Goal: Transaction & Acquisition: Book appointment/travel/reservation

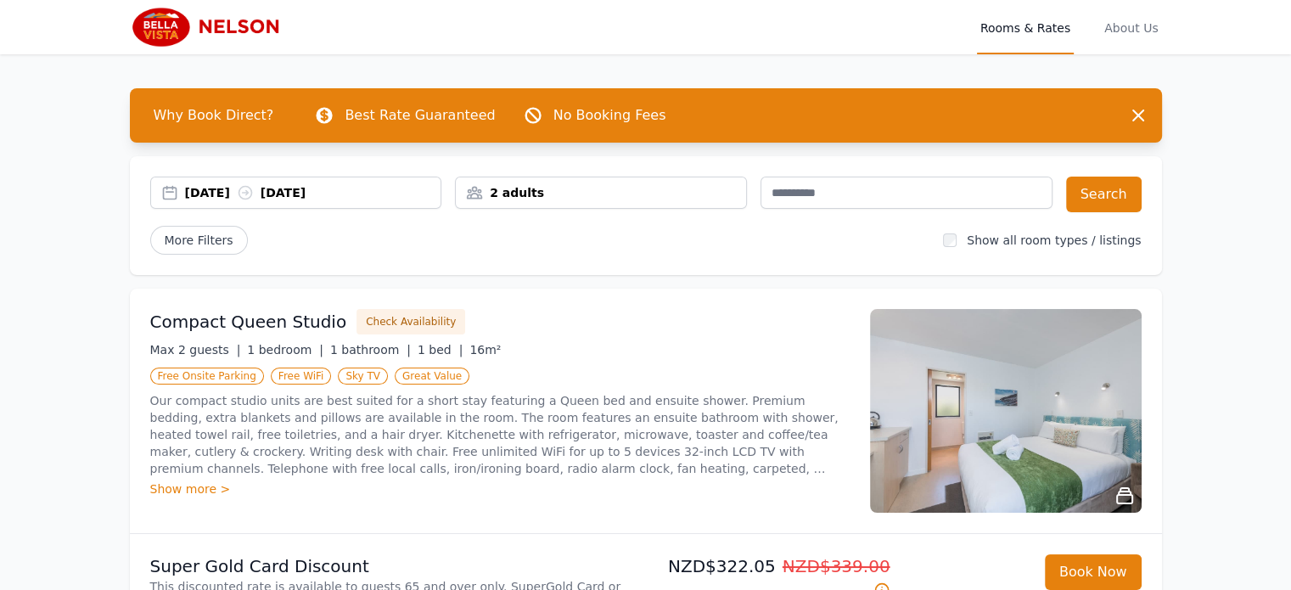
click at [196, 197] on div "[DATE] [DATE]" at bounding box center [313, 192] width 256 height 17
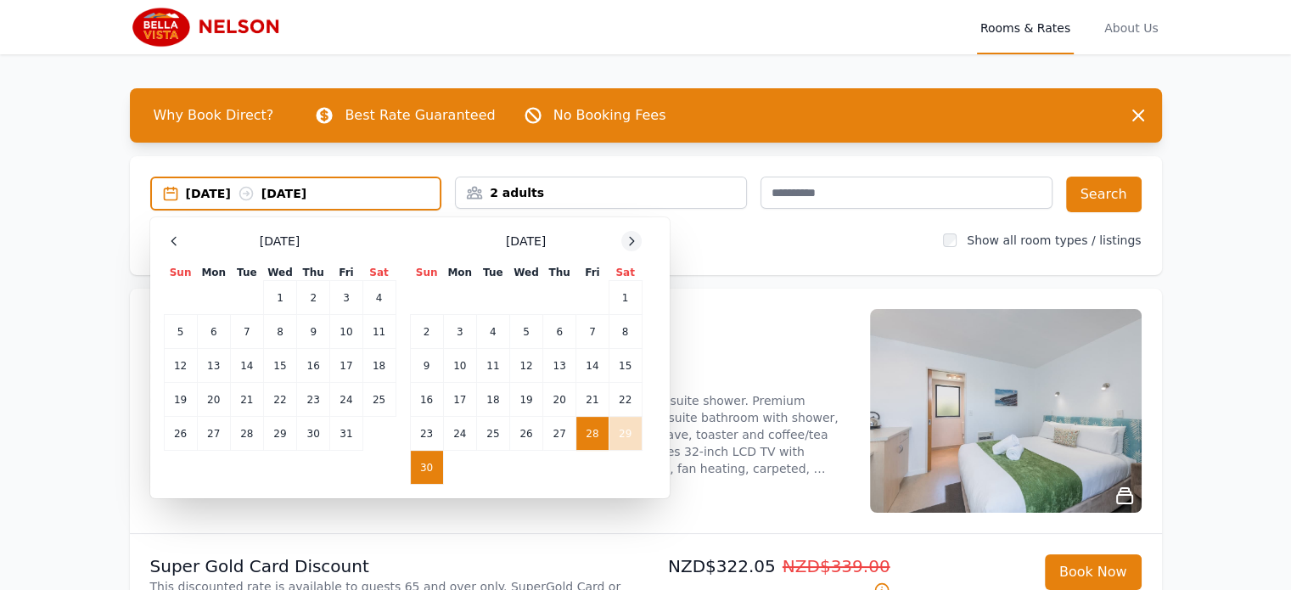
click at [636, 236] on icon at bounding box center [631, 241] width 14 height 14
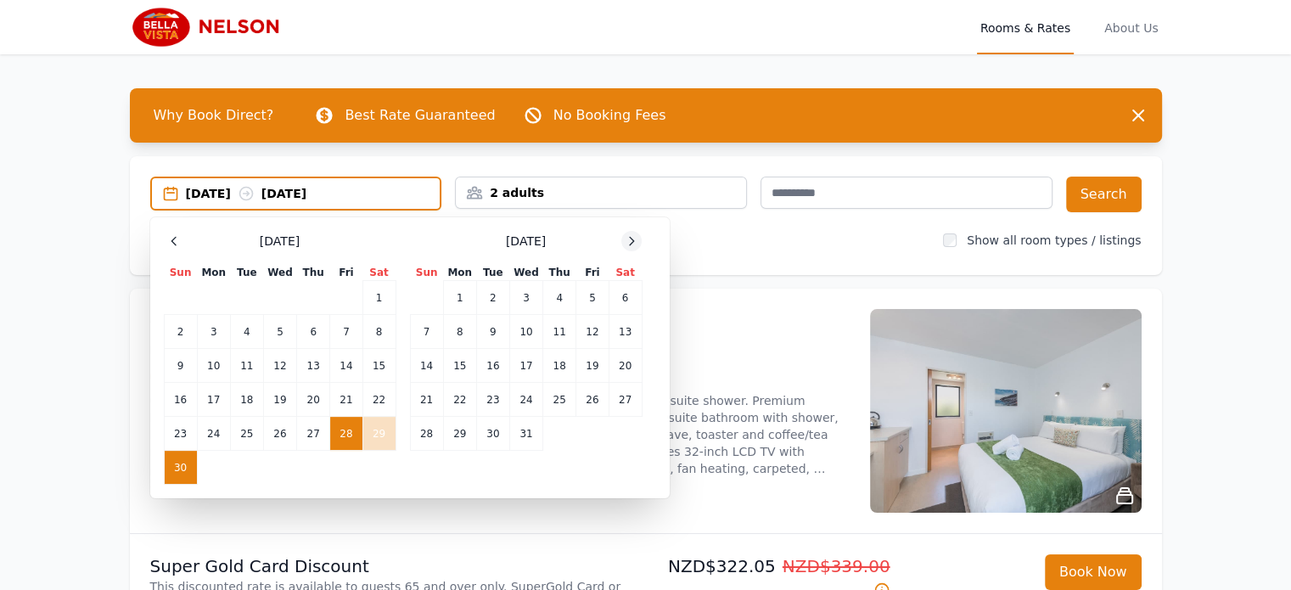
click at [636, 236] on icon at bounding box center [631, 241] width 14 height 14
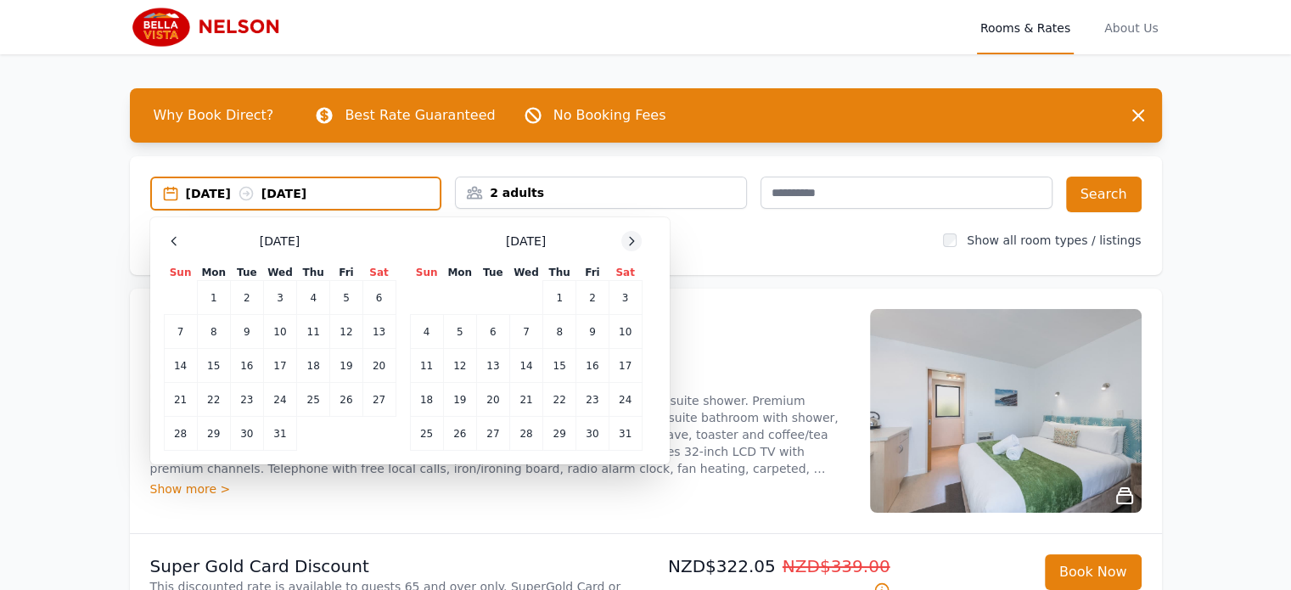
click at [636, 236] on icon at bounding box center [631, 241] width 14 height 14
click at [619, 363] on td "21" at bounding box center [624, 366] width 33 height 34
click at [458, 401] on td "23" at bounding box center [459, 400] width 33 height 34
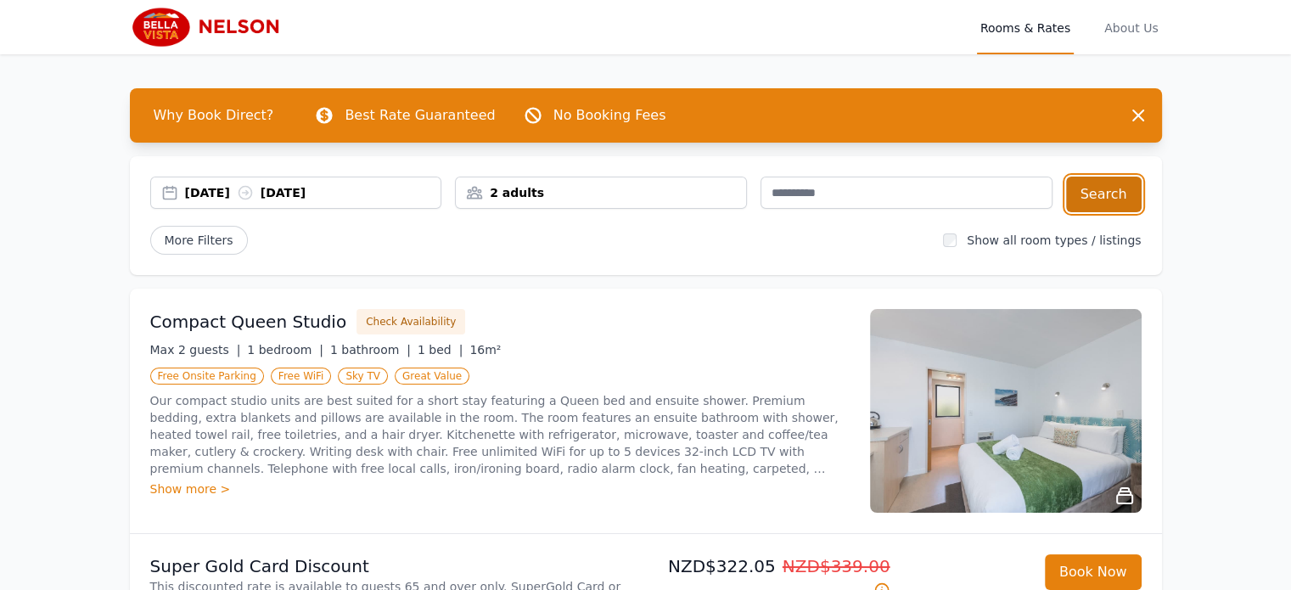
click at [1107, 189] on button "Search" at bounding box center [1104, 194] width 76 height 36
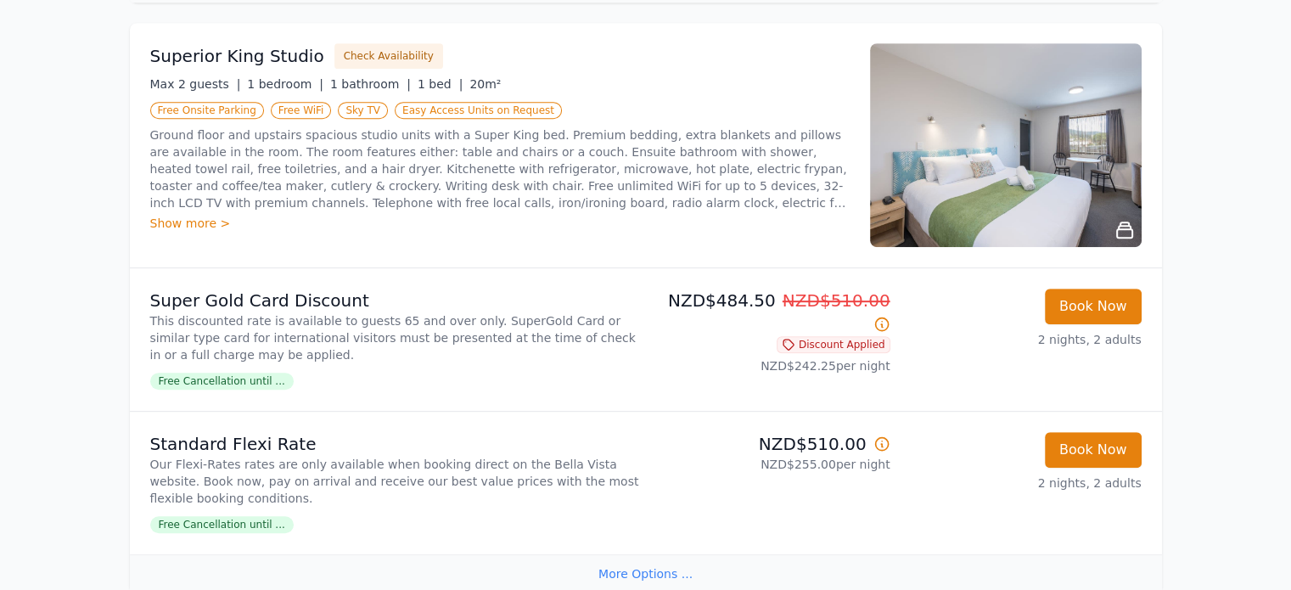
scroll to position [849, 0]
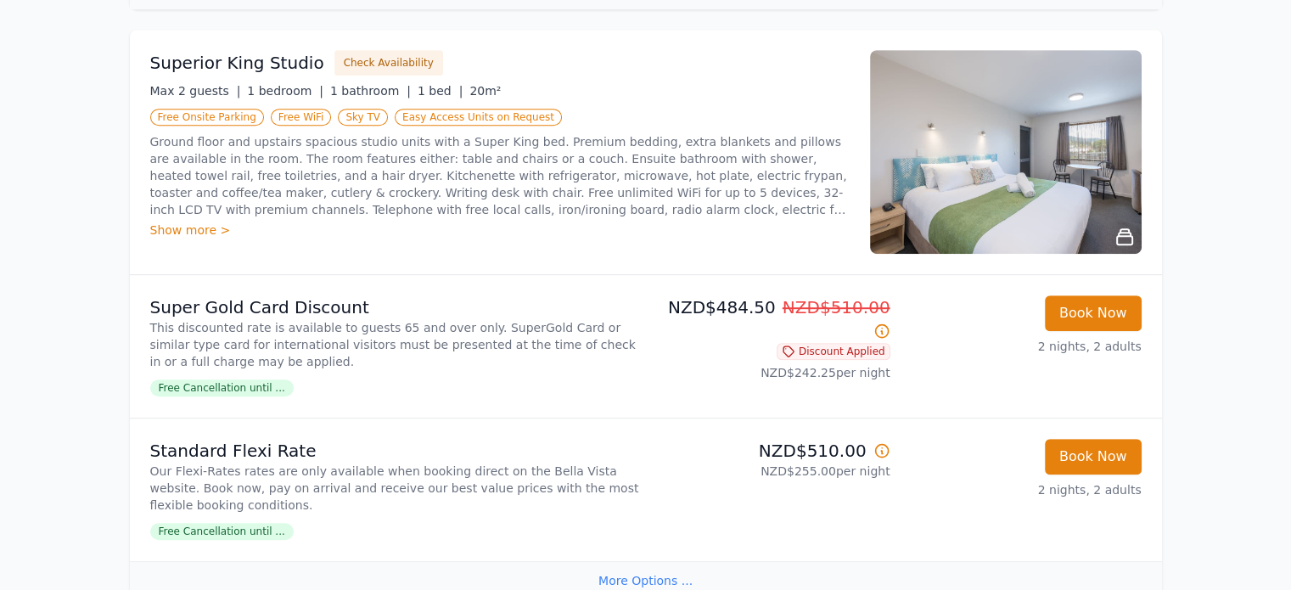
click at [200, 221] on div "Show more >" at bounding box center [499, 229] width 699 height 17
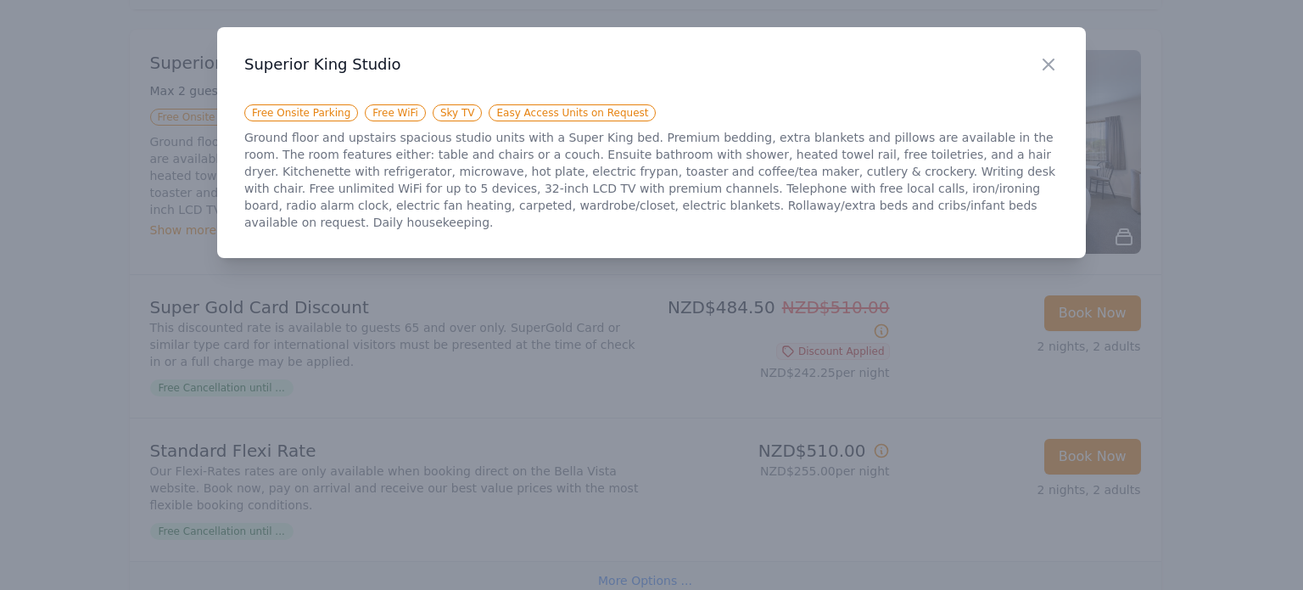
click at [1053, 60] on icon "button" at bounding box center [1049, 64] width 20 height 20
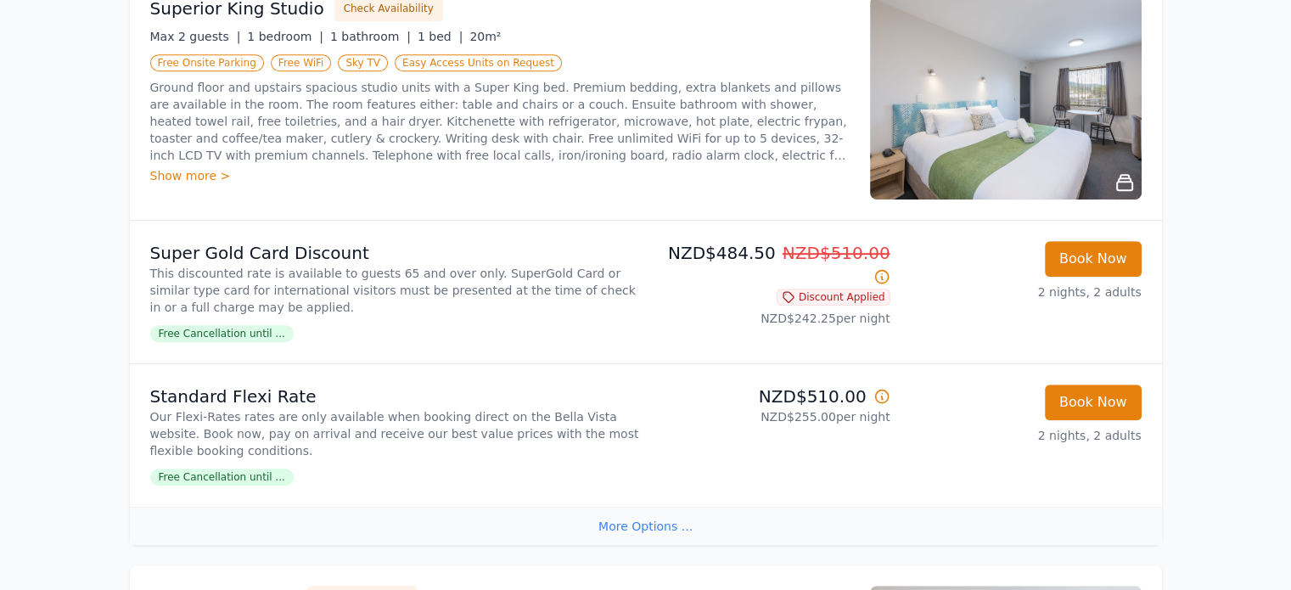
scroll to position [933, 0]
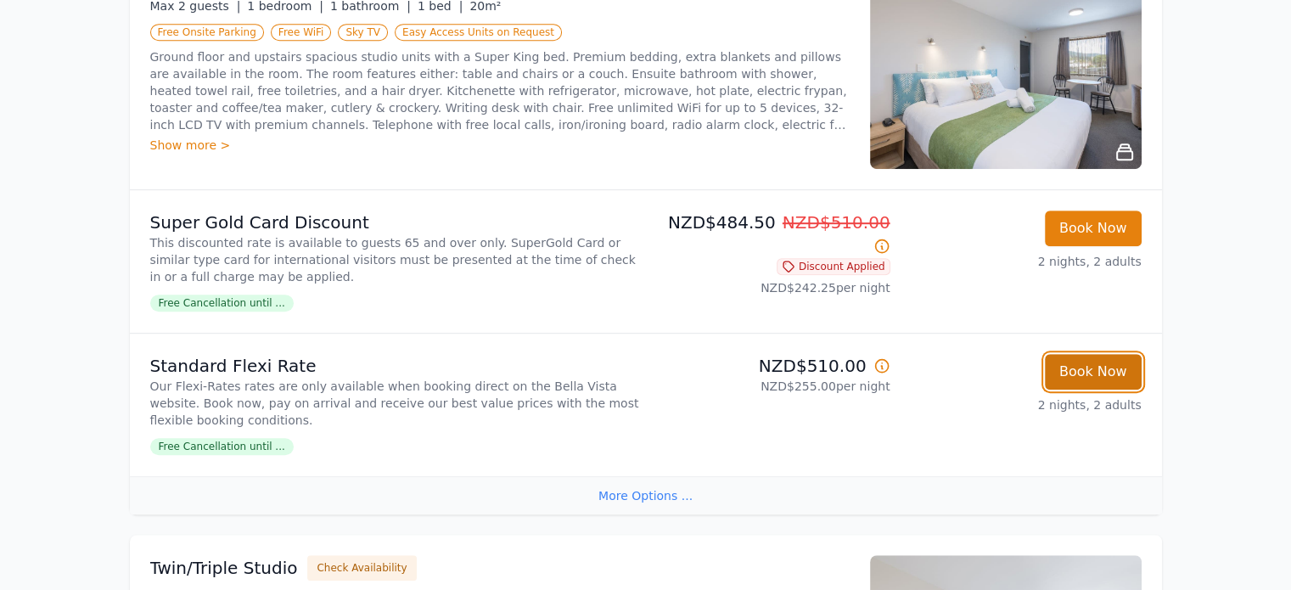
click at [1086, 363] on button "Book Now" at bounding box center [1093, 372] width 97 height 36
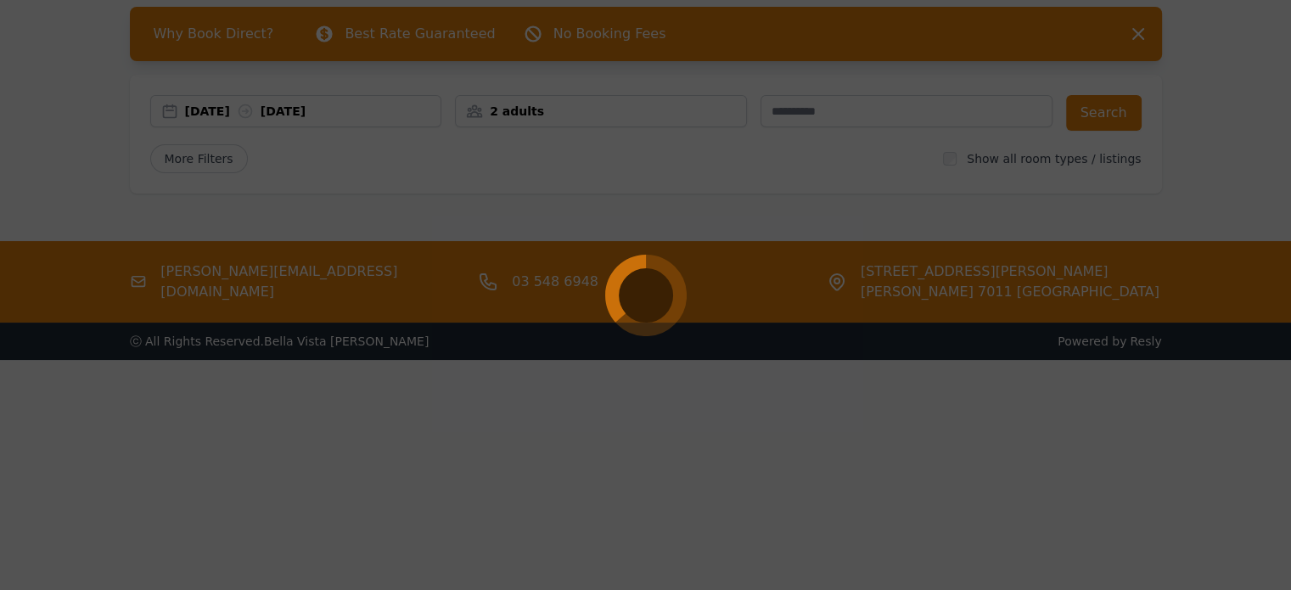
scroll to position [81, 0]
select select "**"
